Goal: Information Seeking & Learning: Find specific fact

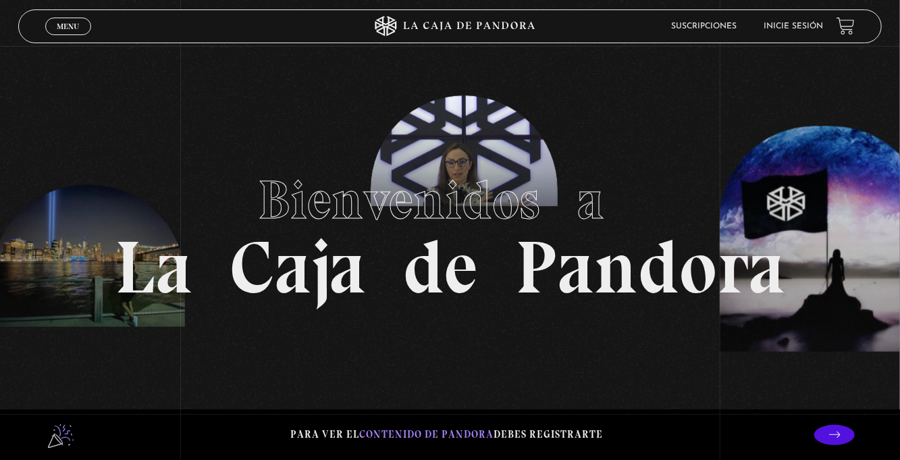
click at [70, 23] on span "Menu" at bounding box center [68, 26] width 22 height 8
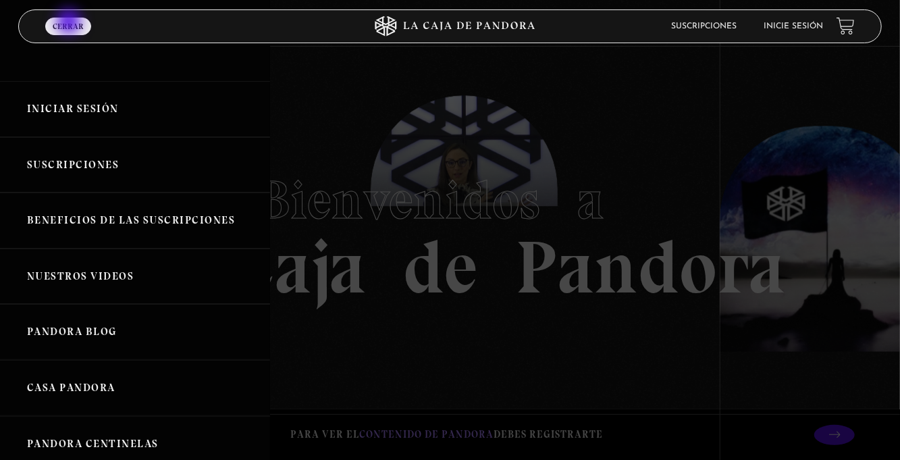
click at [787, 27] on link "Inicie sesión" at bounding box center [793, 26] width 59 height 8
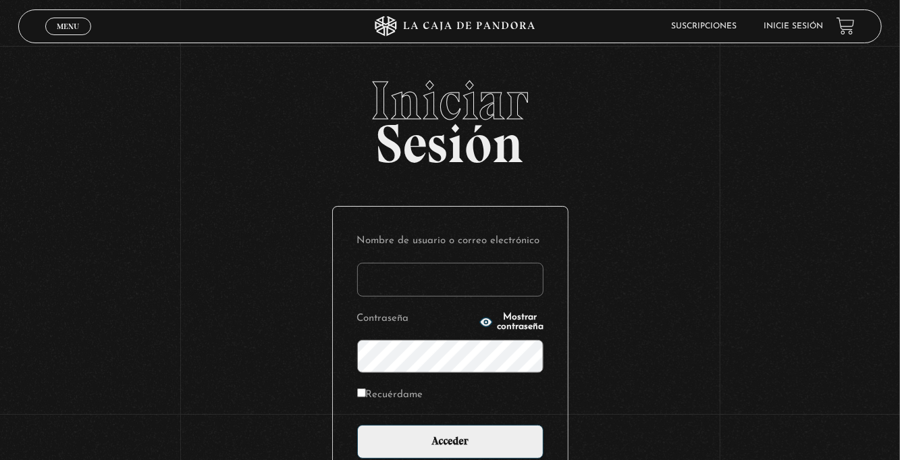
click at [396, 282] on input "Nombre de usuario o correo electrónico" at bounding box center [450, 280] width 186 height 34
type input "euherra@gmail.com"
click at [357, 425] on input "Acceder" at bounding box center [450, 442] width 186 height 34
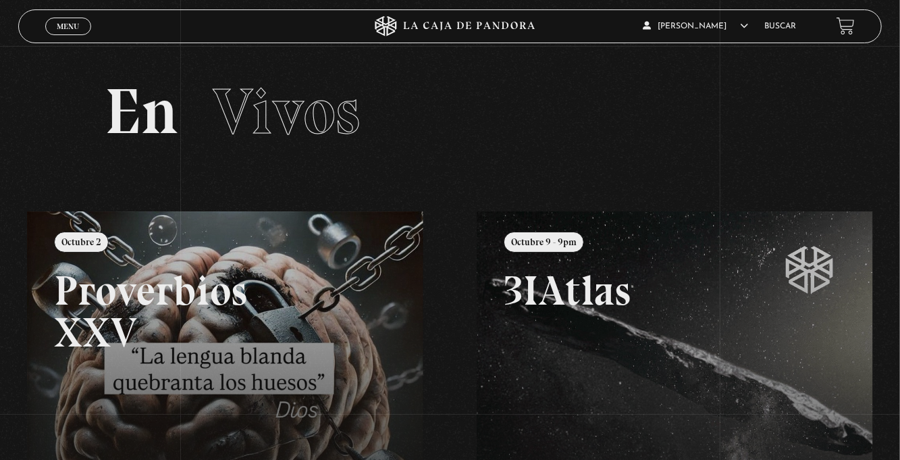
click at [63, 22] on span "Menu" at bounding box center [68, 26] width 22 height 8
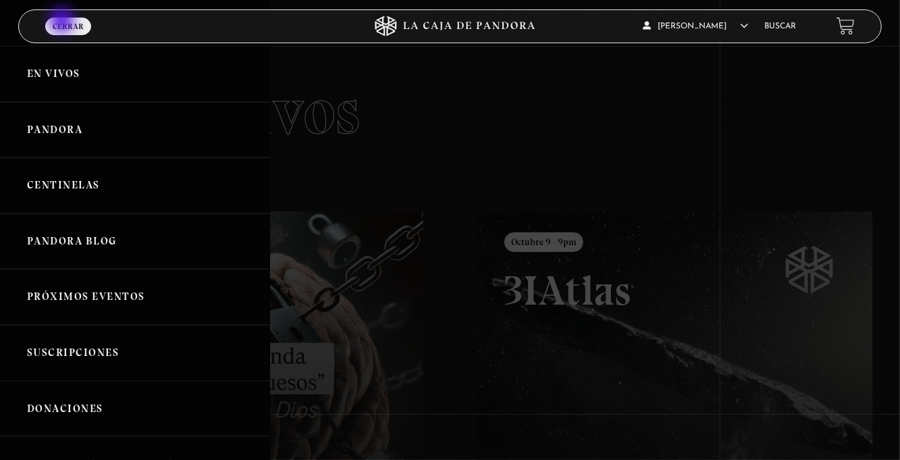
click at [119, 197] on link "Centinelas" at bounding box center [135, 185] width 270 height 56
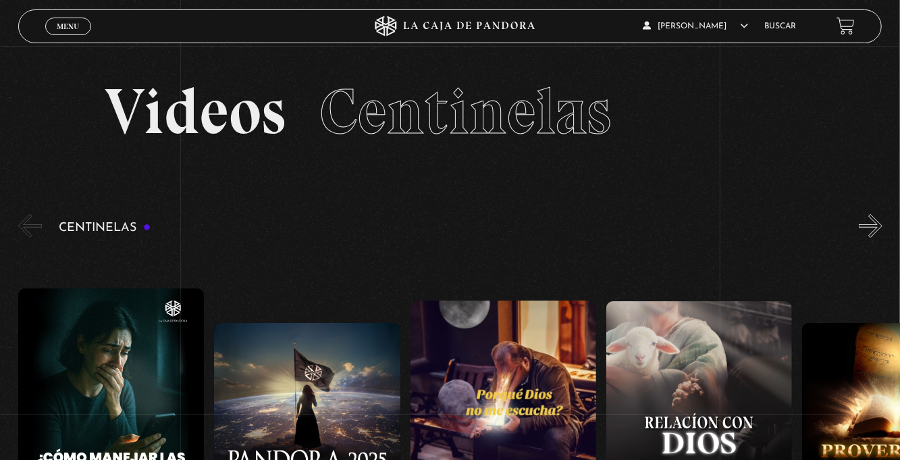
click at [776, 30] on link "Buscar" at bounding box center [780, 26] width 32 height 8
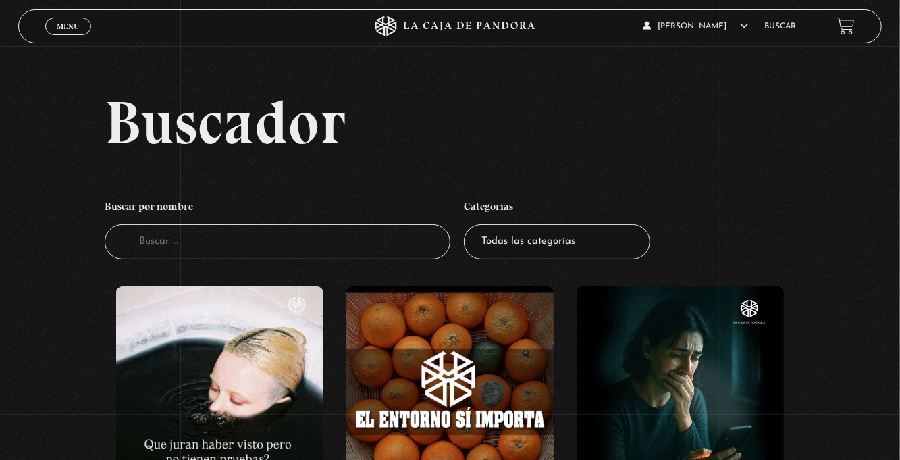
click at [155, 252] on input "Buscador" at bounding box center [278, 242] width 346 height 36
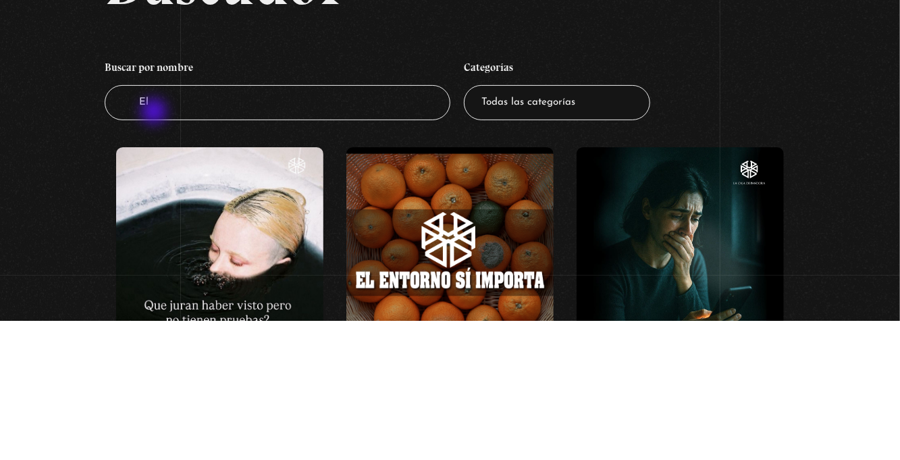
type input "El"
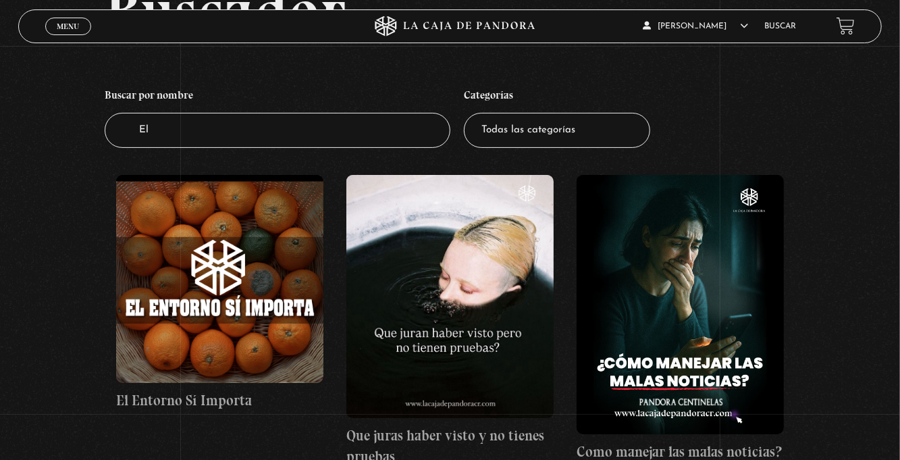
scroll to position [112, 0]
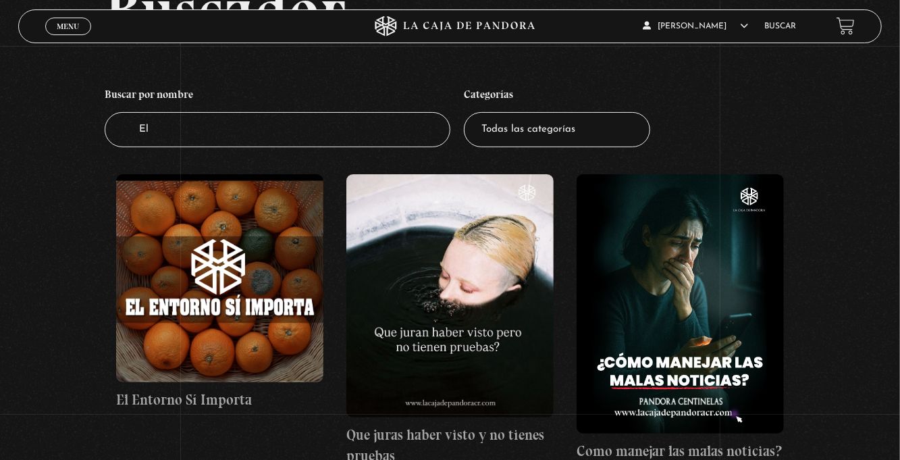
click at [169, 142] on input "El" at bounding box center [278, 130] width 346 height 36
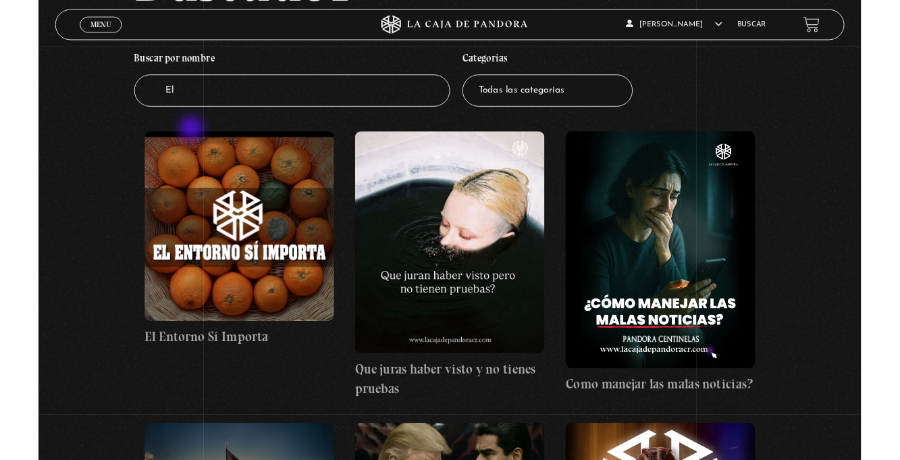
scroll to position [155, 0]
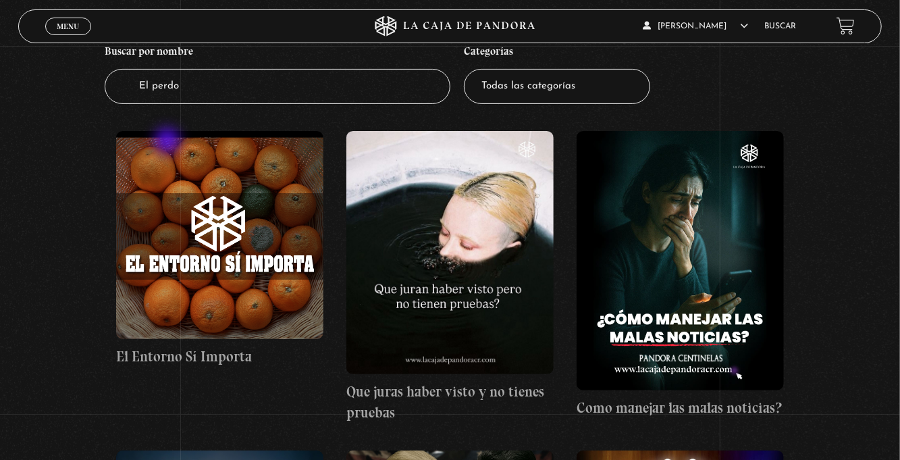
type input "El perdon"
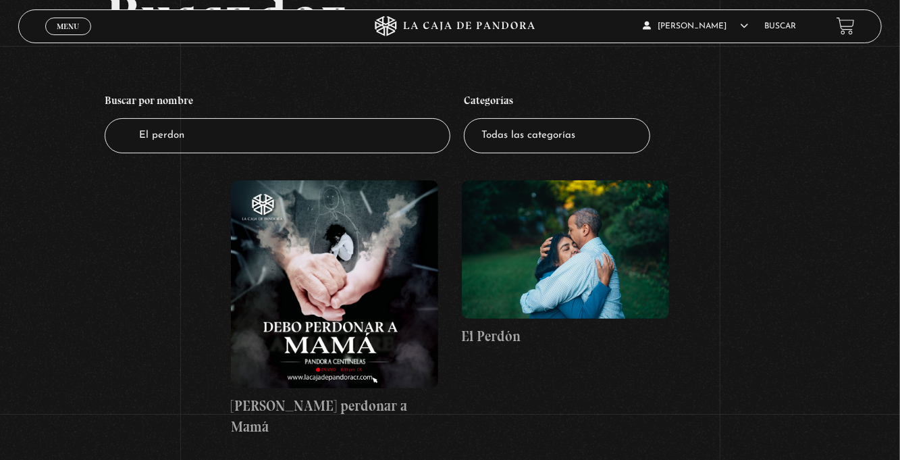
scroll to position [107, 0]
click at [569, 273] on figure at bounding box center [565, 249] width 207 height 138
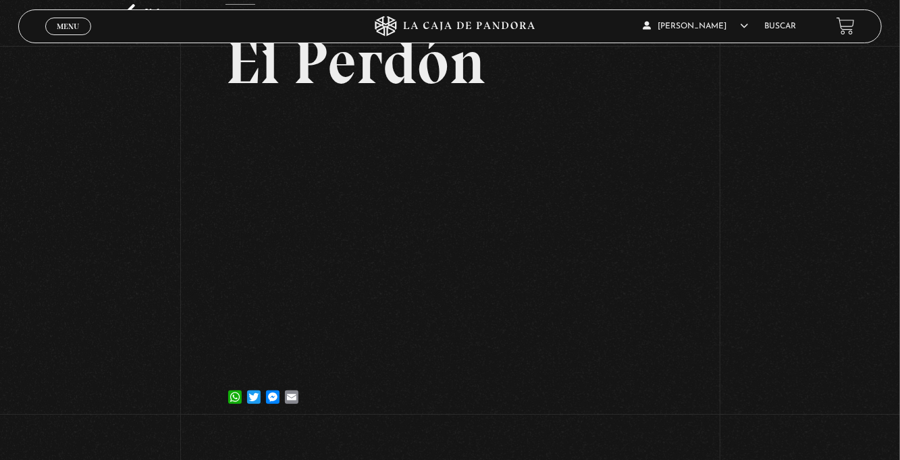
scroll to position [92, 0]
